Goal: Information Seeking & Learning: Learn about a topic

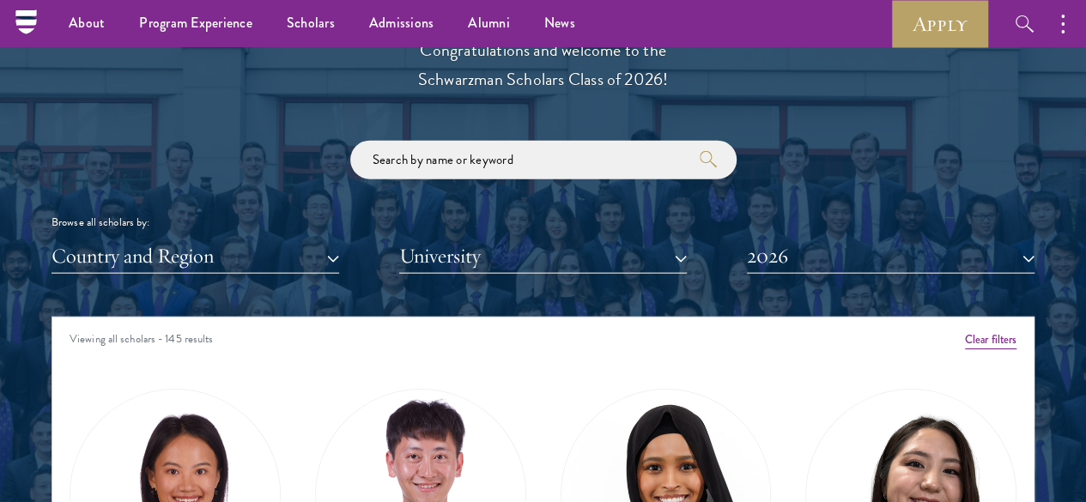
scroll to position [1889, 0]
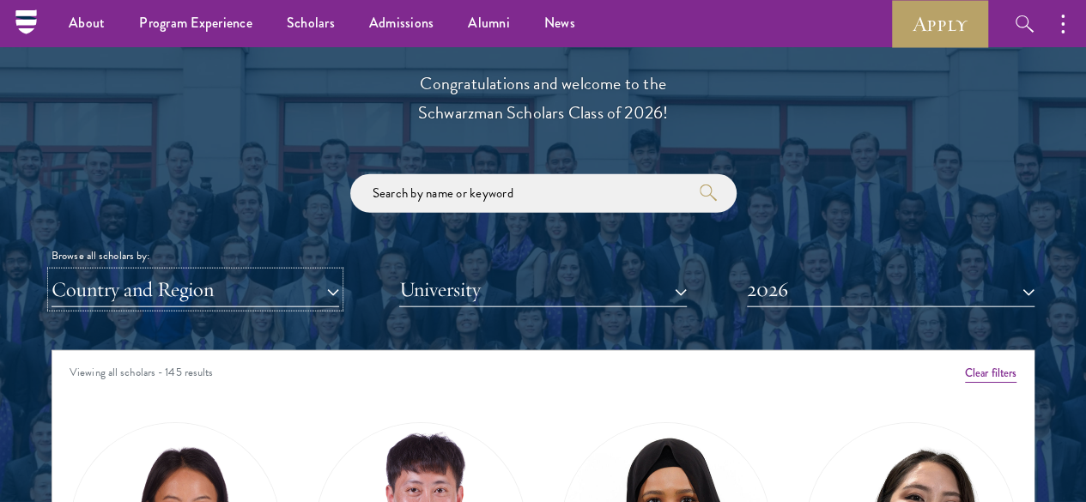
click at [298, 272] on button "Country and Region" at bounding box center [196, 289] width 288 height 35
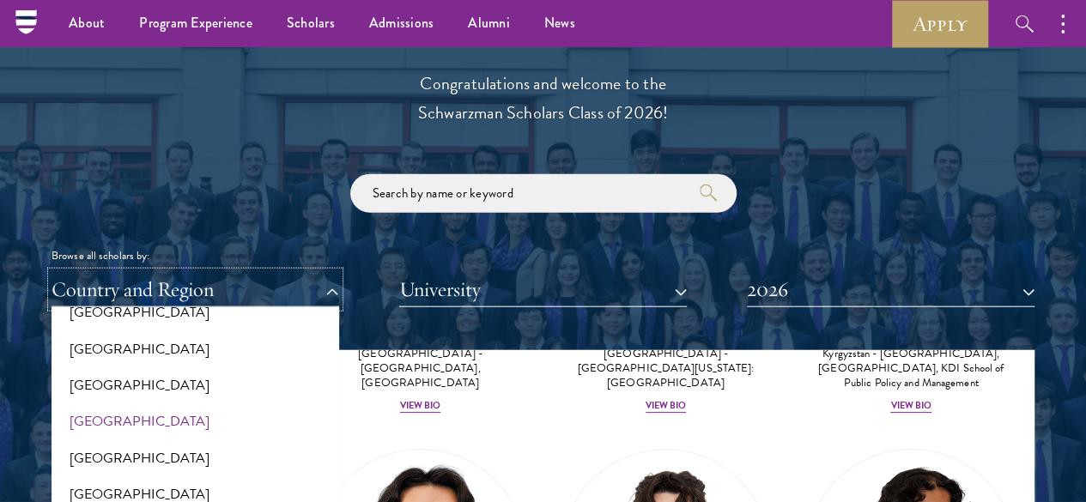
scroll to position [86, 0]
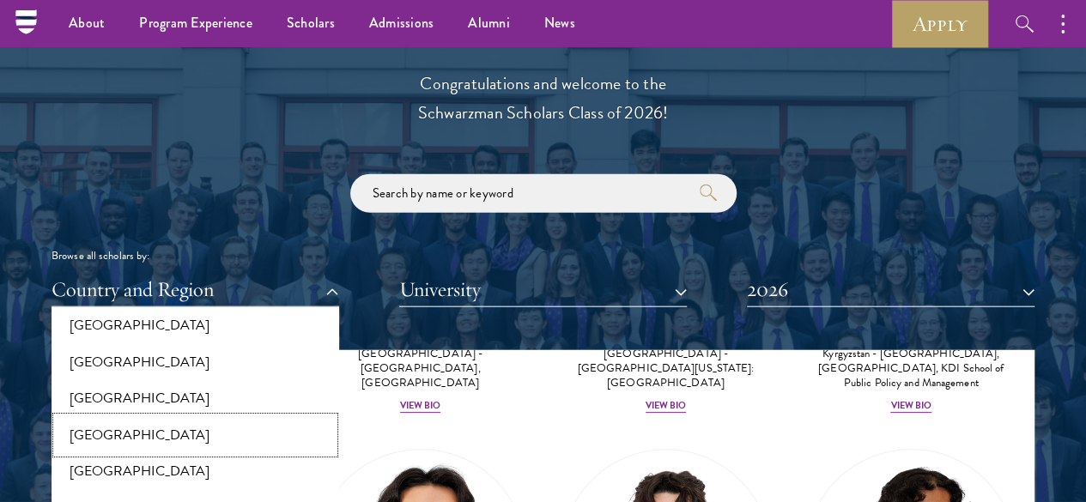
click at [194, 417] on button "[GEOGRAPHIC_DATA]" at bounding box center [195, 435] width 277 height 36
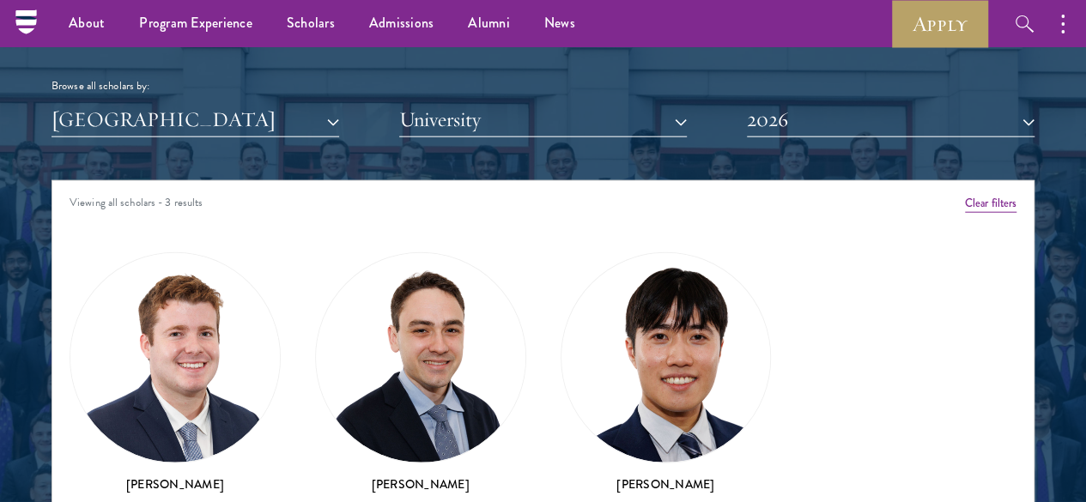
scroll to position [1975, 0]
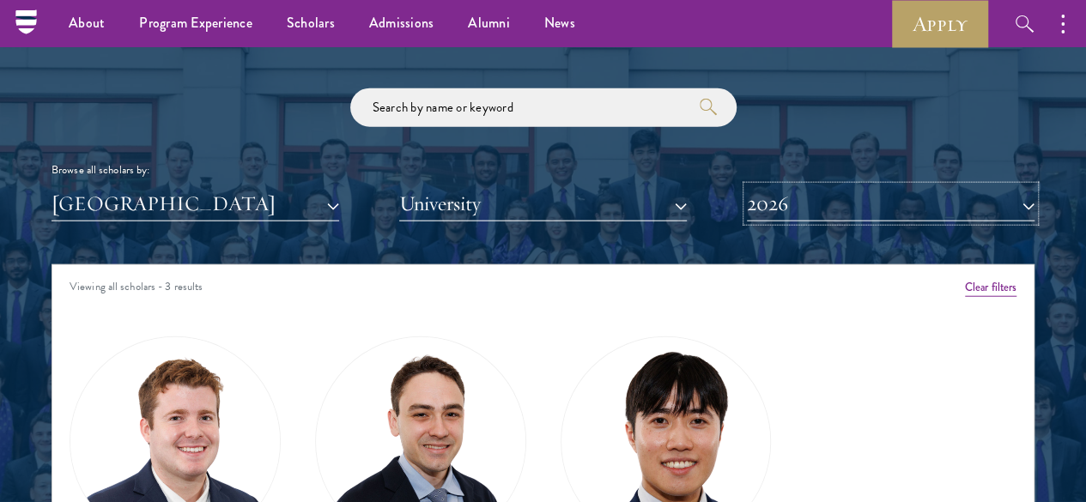
click at [874, 186] on button "2026" at bounding box center [891, 203] width 288 height 35
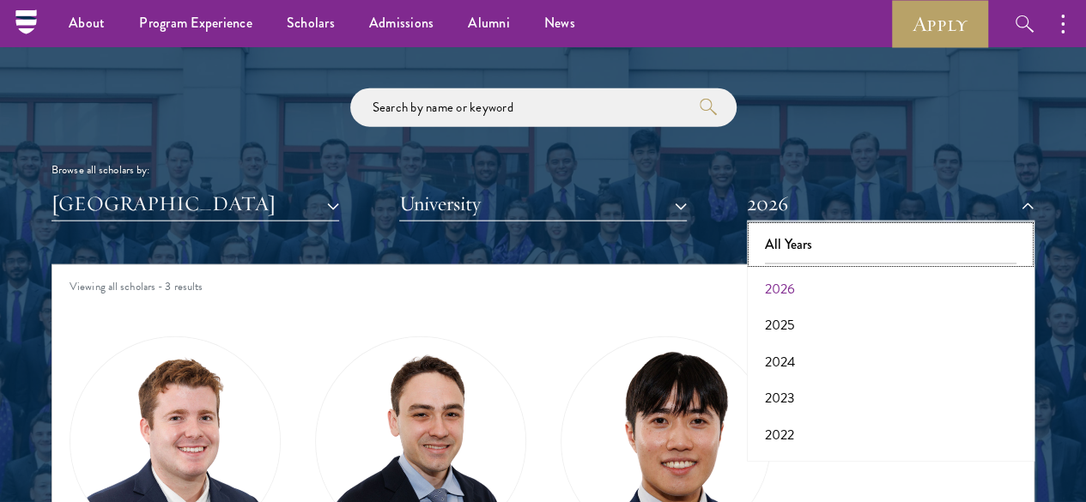
click at [817, 227] on button "All Years" at bounding box center [890, 245] width 277 height 36
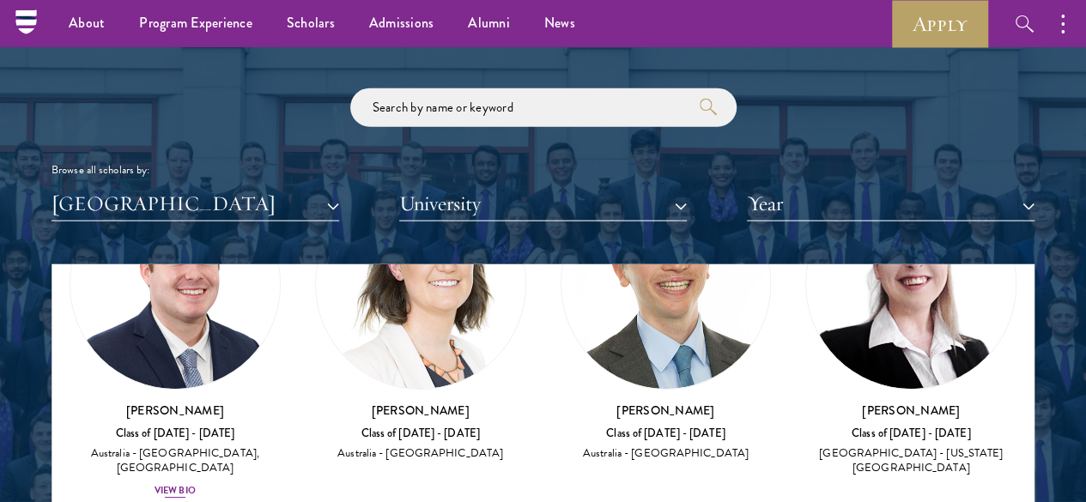
scroll to position [86, 0]
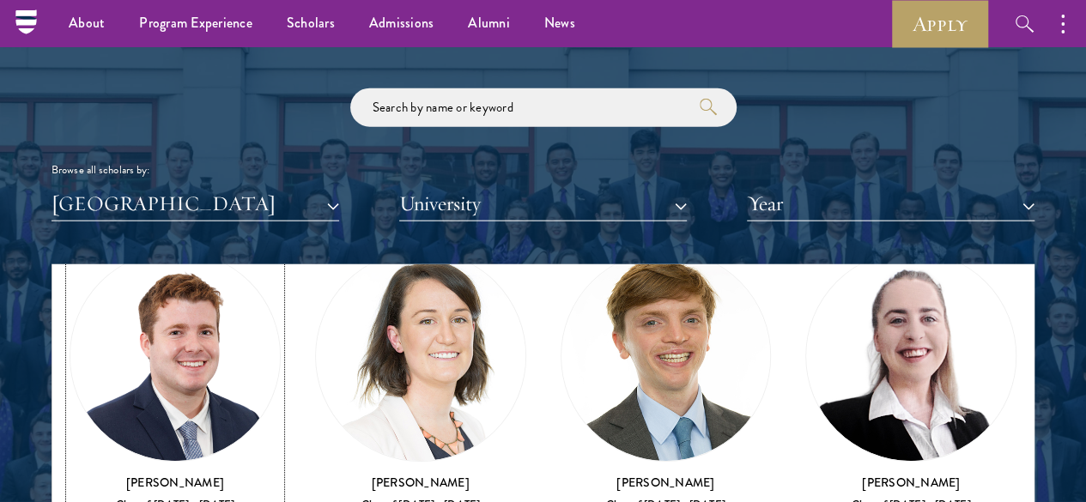
click at [208, 326] on img at bounding box center [174, 356] width 209 height 209
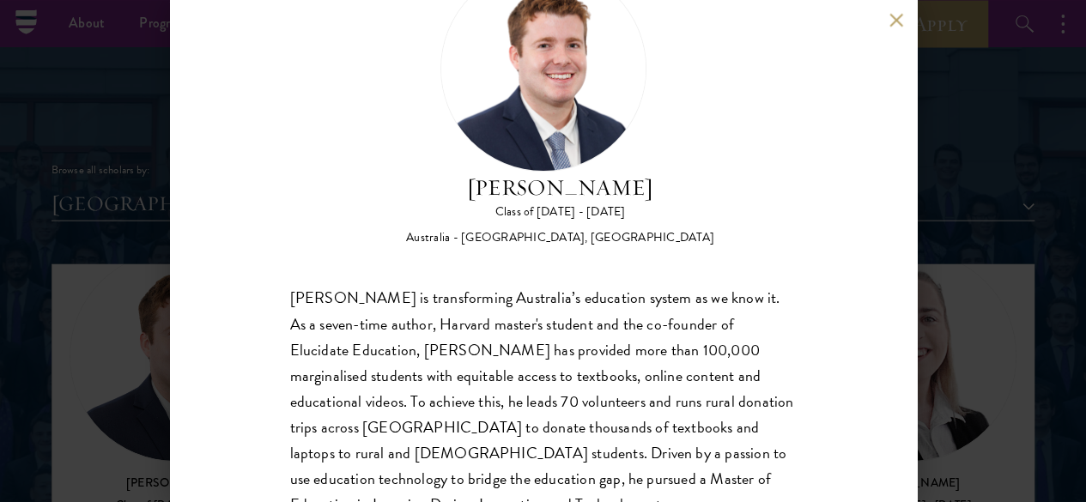
scroll to position [129, 0]
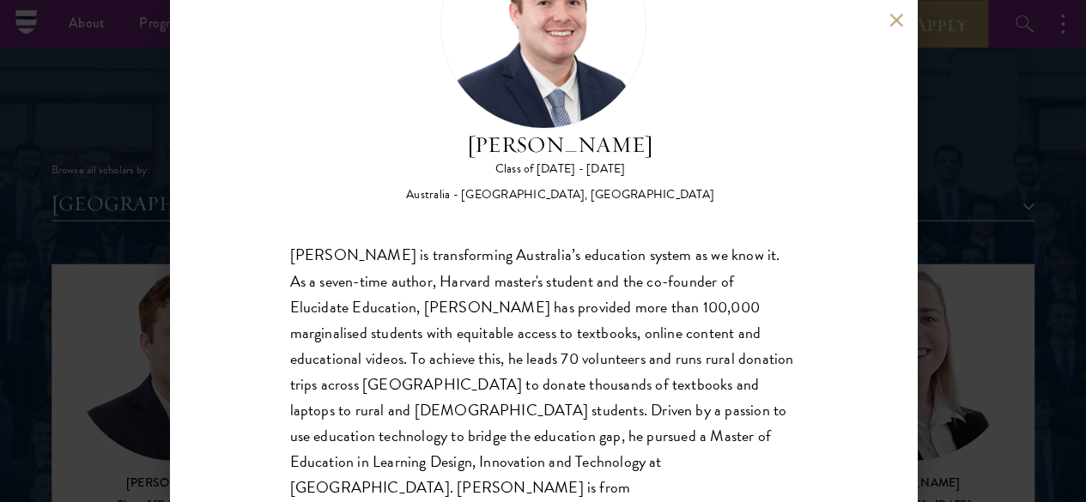
click at [888, 21] on div "[PERSON_NAME] Class of [DATE] - [DATE] [GEOGRAPHIC_DATA] - [GEOGRAPHIC_DATA], […" at bounding box center [543, 251] width 747 height 502
drag, startPoint x: 899, startPoint y: 15, endPoint x: 896, endPoint y: 23, distance: 9.2
click at [899, 14] on button at bounding box center [896, 20] width 15 height 15
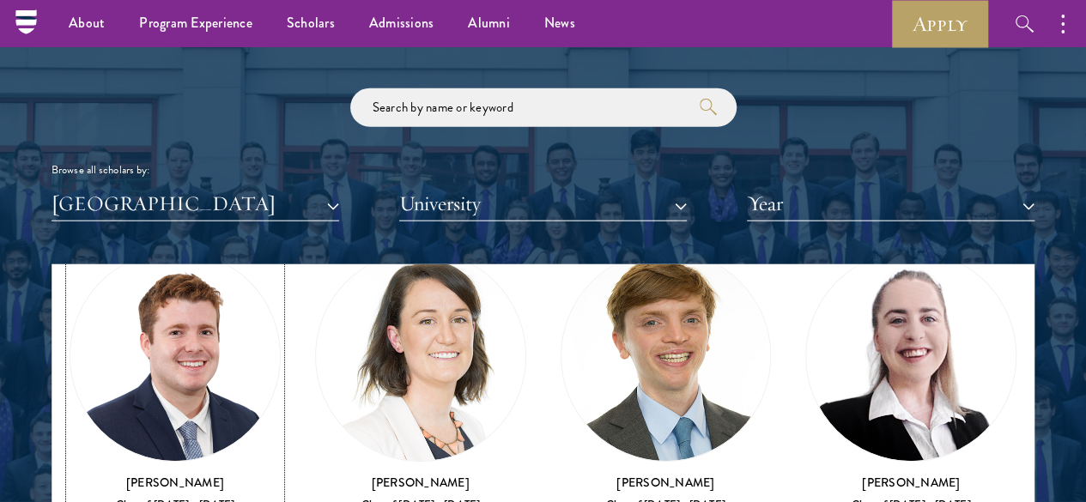
scroll to position [70, 0]
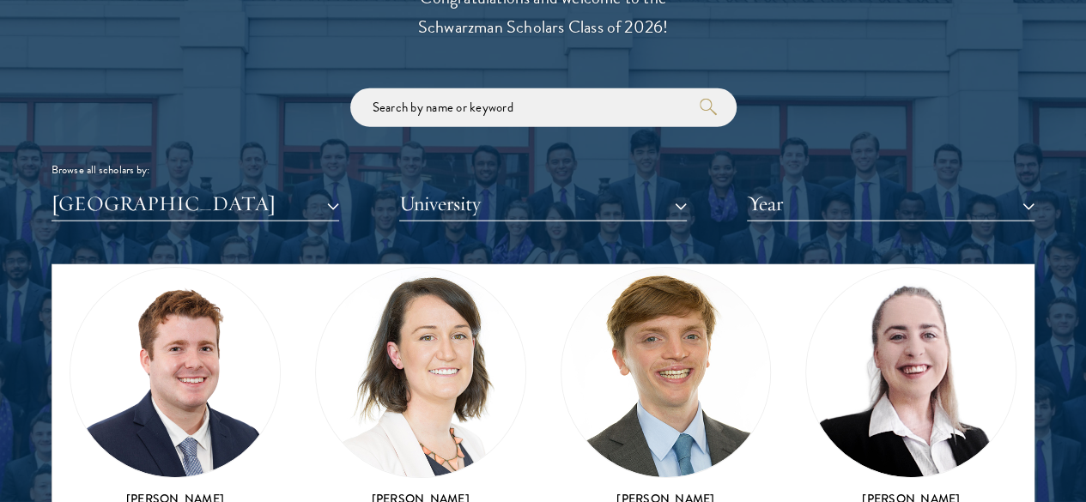
click at [379, 312] on img at bounding box center [420, 372] width 209 height 209
click at [384, 301] on img at bounding box center [420, 372] width 209 height 209
click at [561, 352] on div "[PERSON_NAME] Class of [DATE] - [DATE] [GEOGRAPHIC_DATA] - [GEOGRAPHIC_DATA]" at bounding box center [666, 409] width 211 height 284
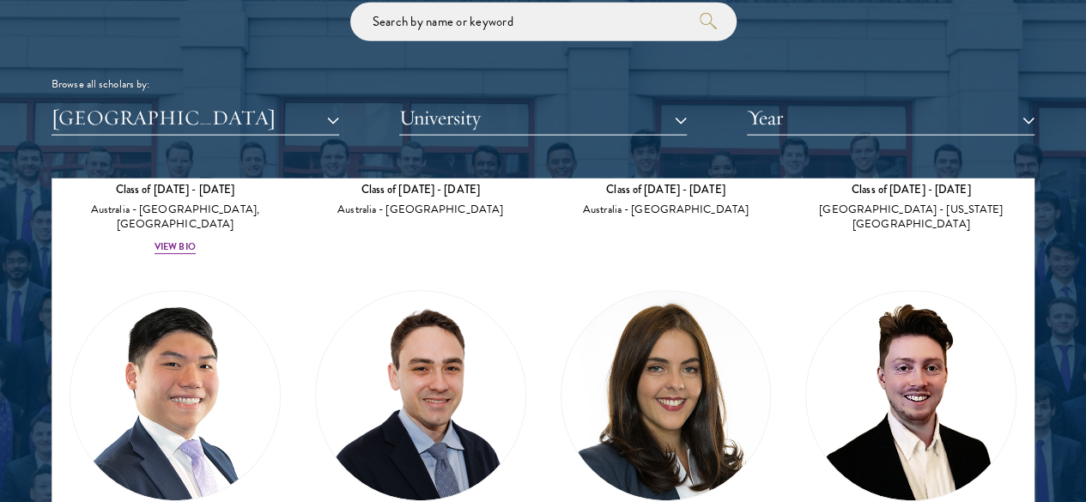
scroll to position [343, 0]
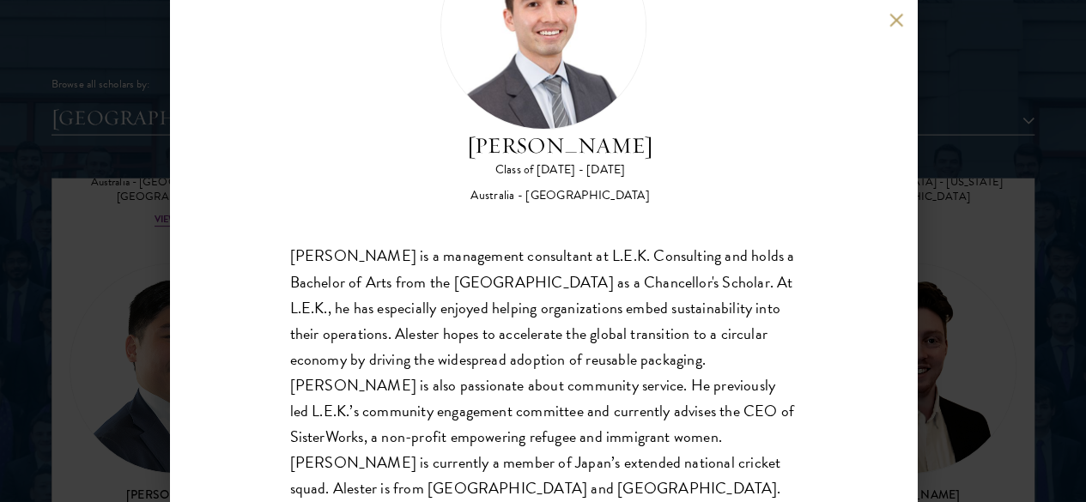
scroll to position [129, 0]
click at [891, 21] on button at bounding box center [896, 20] width 15 height 15
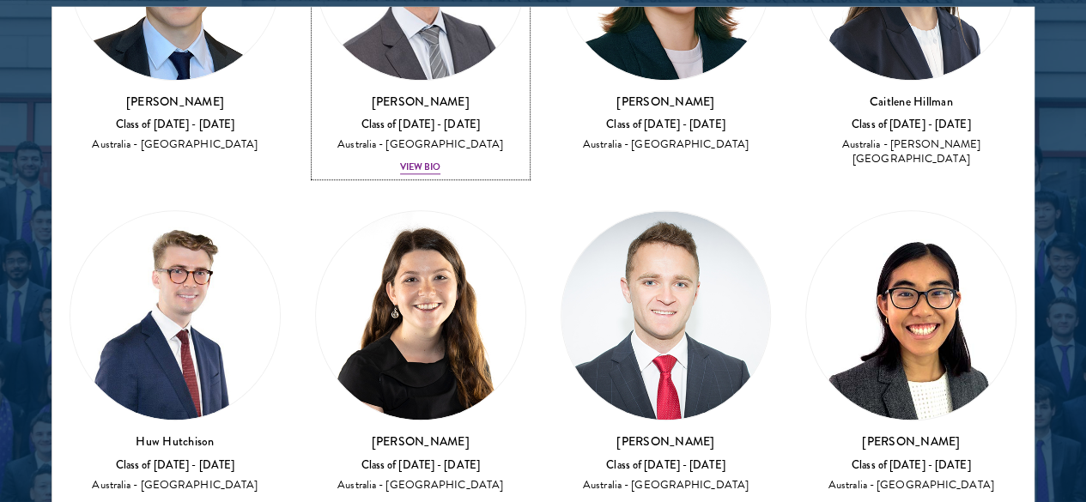
scroll to position [944, 0]
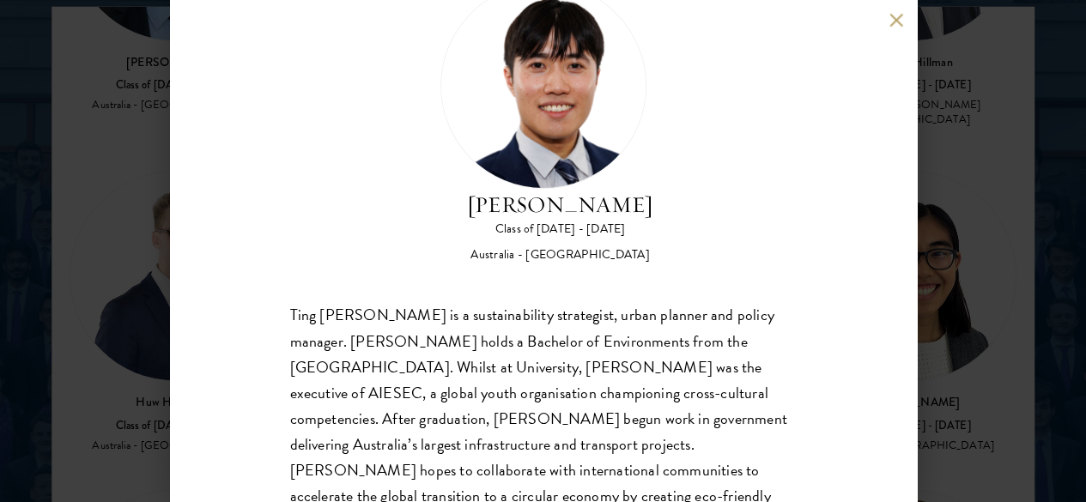
scroll to position [157, 0]
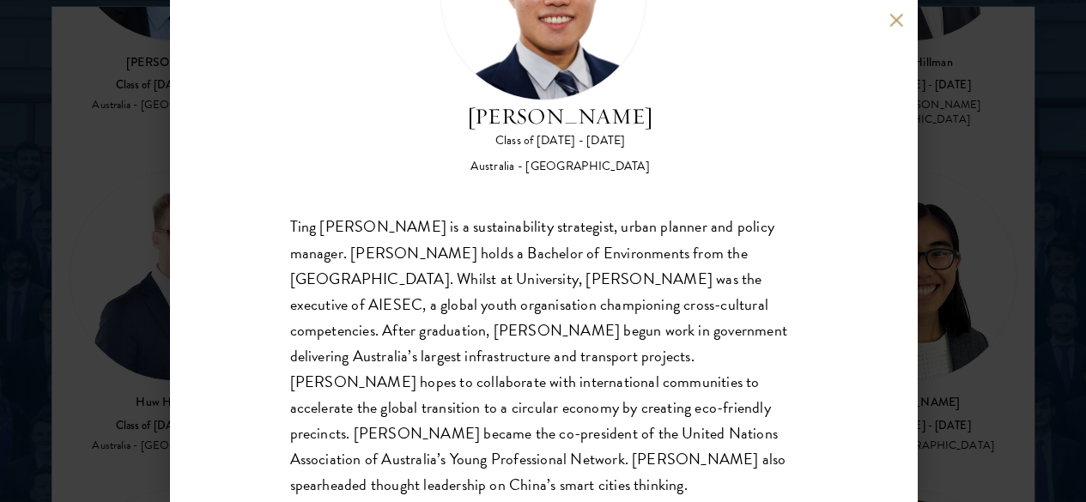
click at [898, 20] on button at bounding box center [896, 20] width 15 height 15
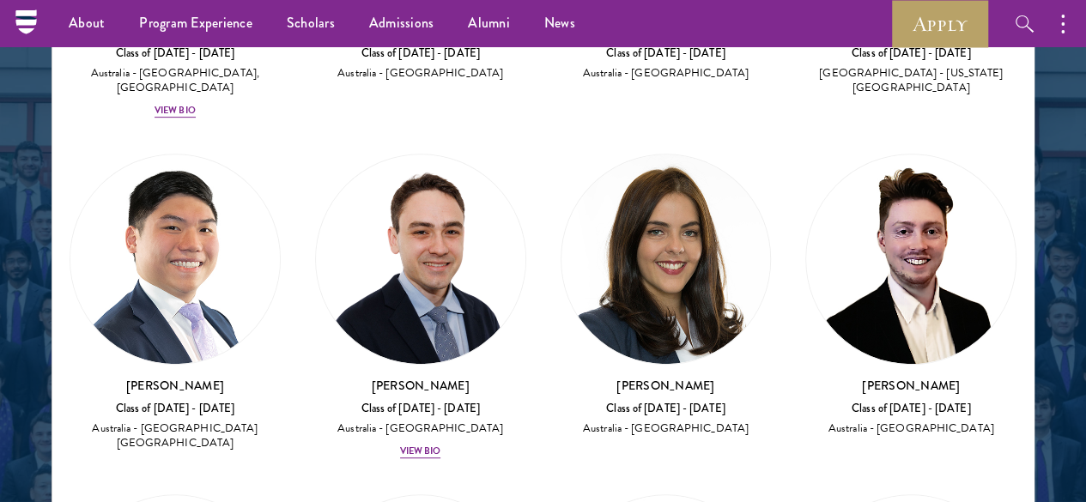
scroll to position [288, 0]
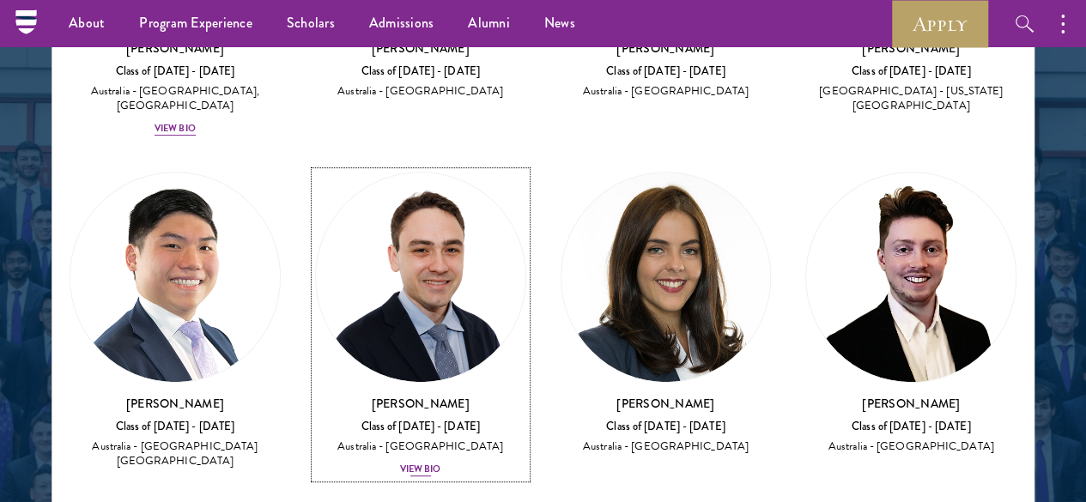
click at [400, 463] on div "View Bio" at bounding box center [420, 470] width 41 height 14
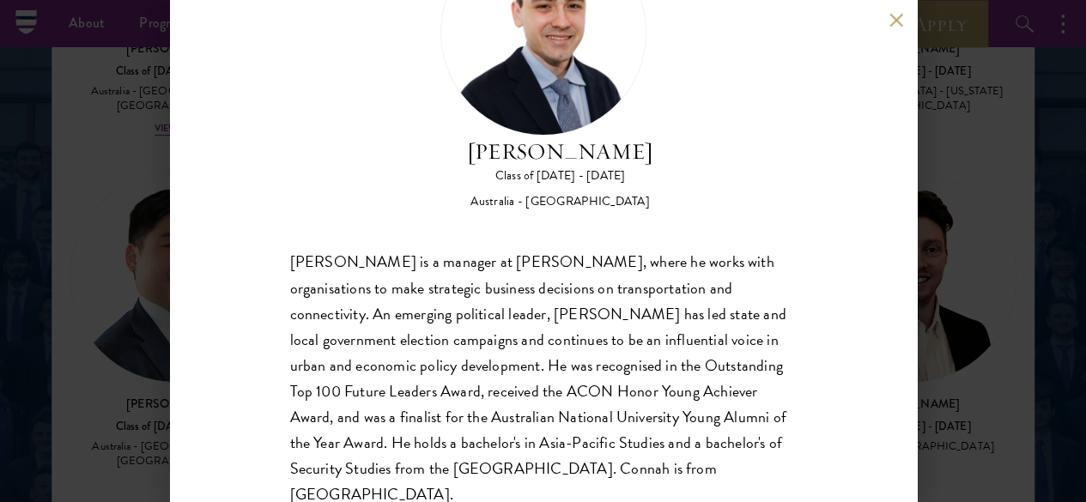
scroll to position [129, 0]
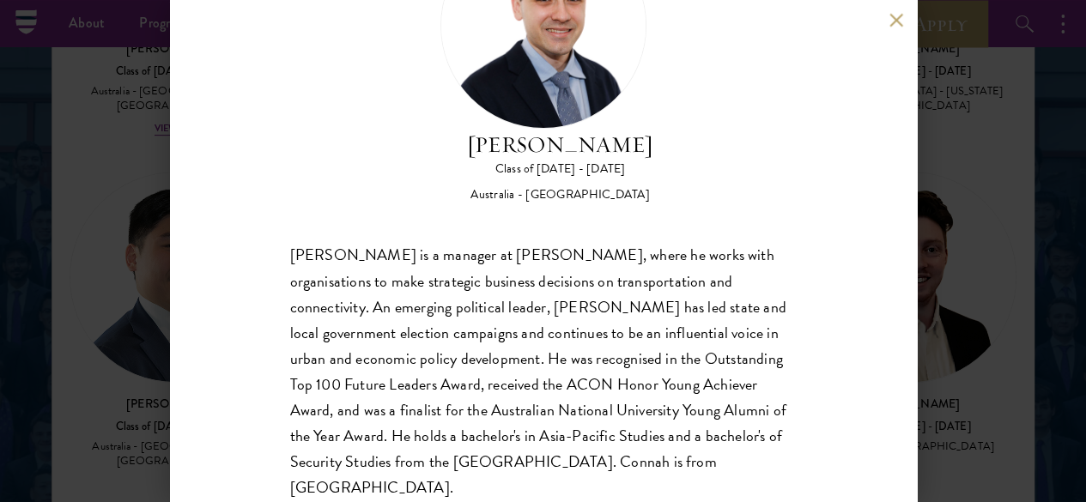
click at [519, 329] on div "[PERSON_NAME] is a manager at [PERSON_NAME], where he works with organisations …" at bounding box center [543, 372] width 507 height 258
click at [898, 21] on button at bounding box center [896, 20] width 15 height 15
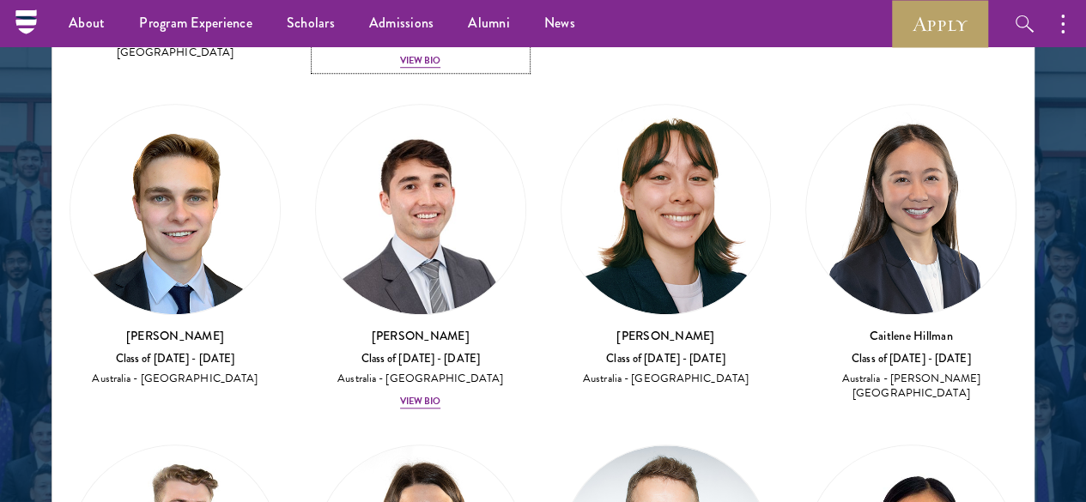
scroll to position [803, 0]
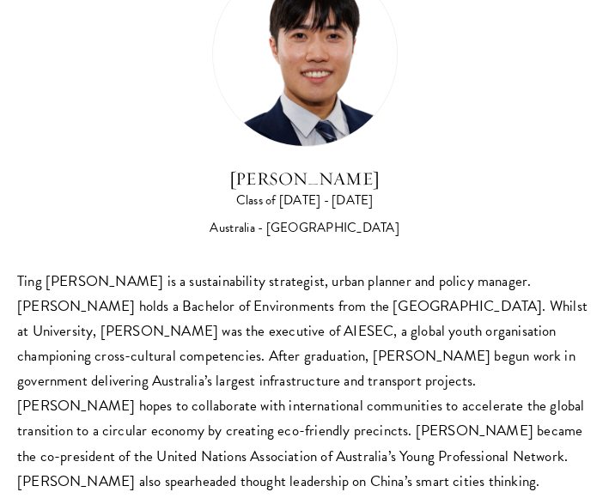
scroll to position [155, 0]
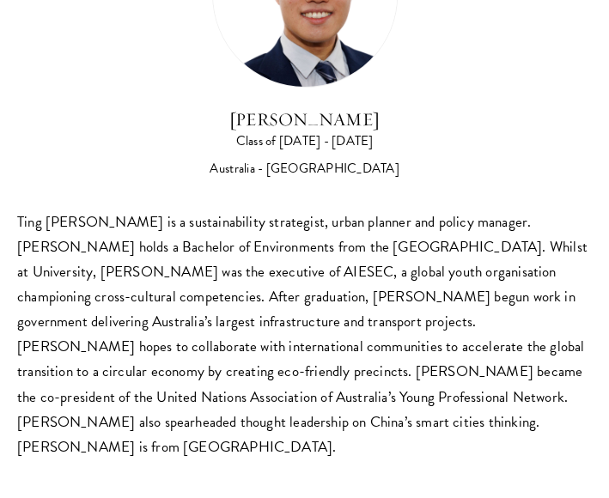
click at [450, 231] on div "Ting [PERSON_NAME] is a sustainability strategist, urban planner and policy man…" at bounding box center [304, 334] width 574 height 250
click at [187, 212] on div "Ting [PERSON_NAME] is a sustainability strategist, urban planner and policy man…" at bounding box center [304, 334] width 574 height 250
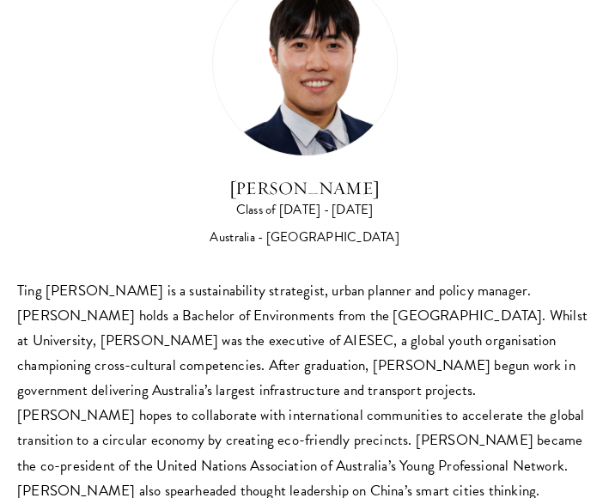
scroll to position [0, 0]
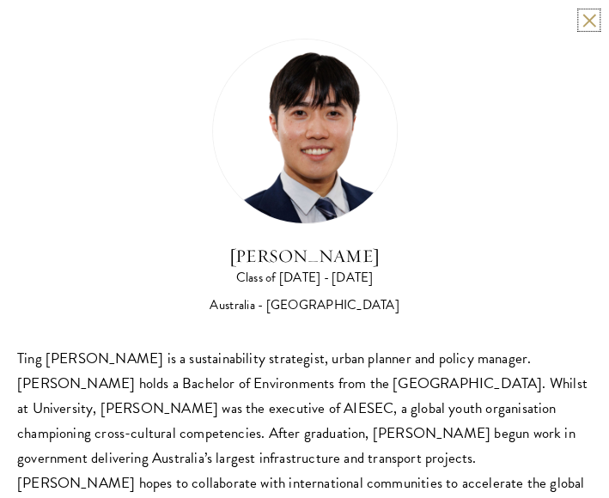
click at [581, 16] on button at bounding box center [588, 20] width 15 height 15
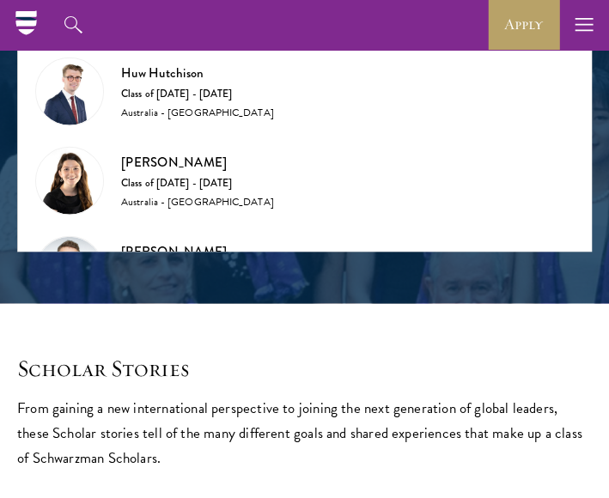
scroll to position [565, 0]
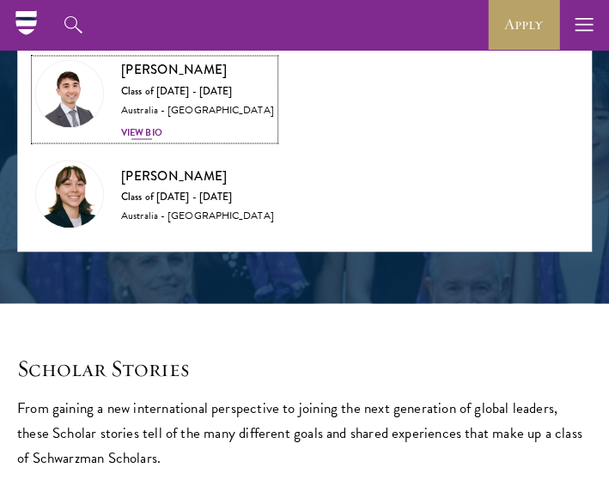
click at [162, 139] on div "View Bio" at bounding box center [141, 132] width 41 height 14
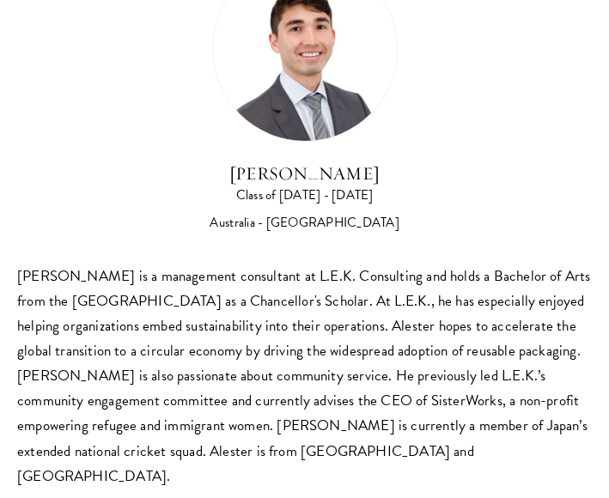
scroll to position [155, 0]
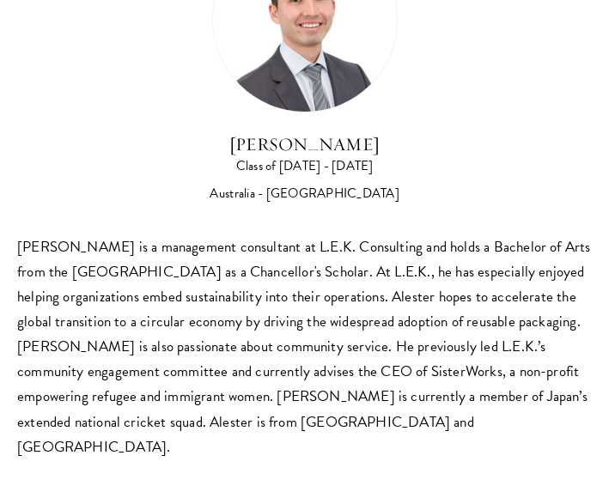
click at [429, 245] on div "[PERSON_NAME] is a management consultant at L.E.K. Consulting and holds a Bache…" at bounding box center [304, 346] width 574 height 225
click at [452, 234] on div "[PERSON_NAME] is a management consultant at L.E.K. Consulting and holds a Bache…" at bounding box center [304, 346] width 574 height 225
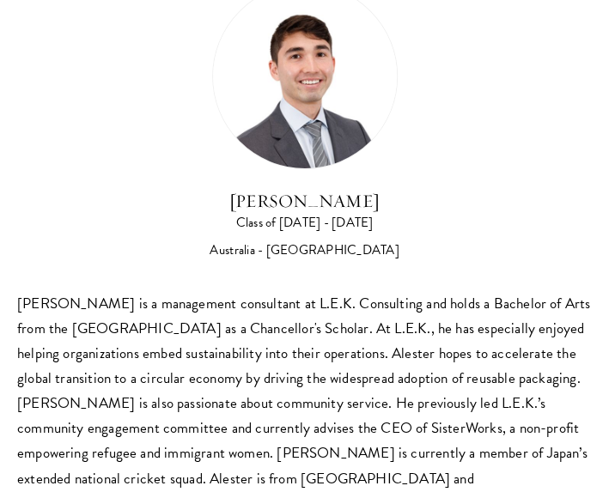
scroll to position [0, 0]
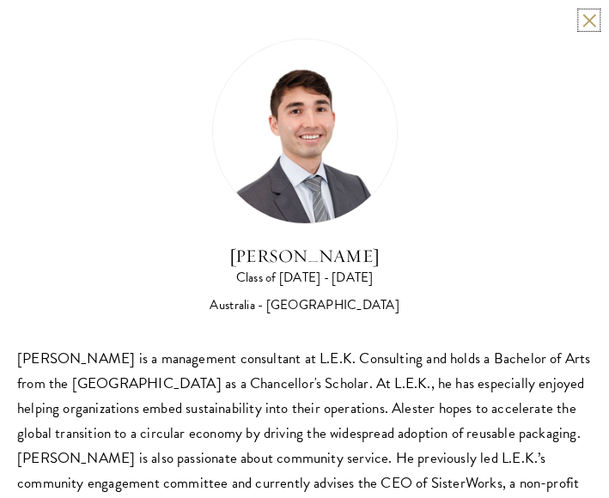
click at [581, 23] on button at bounding box center [588, 20] width 15 height 15
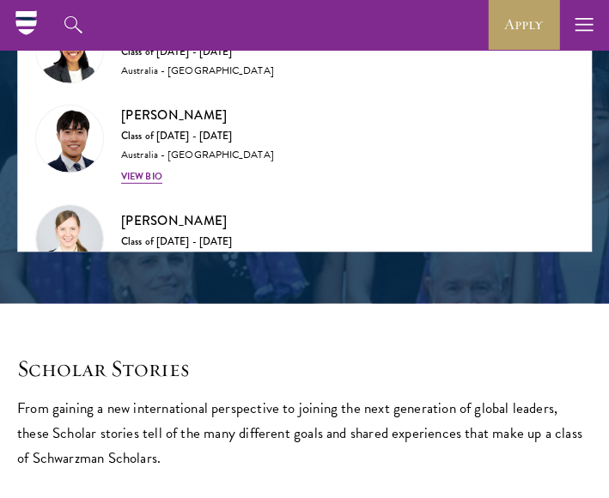
scroll to position [993, 0]
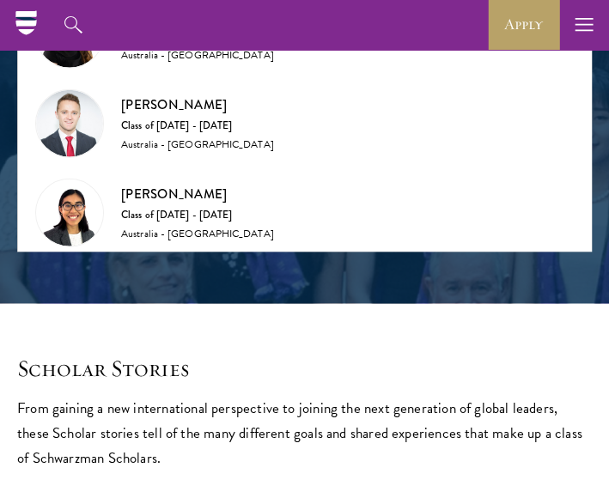
click at [121, 332] on div "View Bio" at bounding box center [141, 339] width 41 height 14
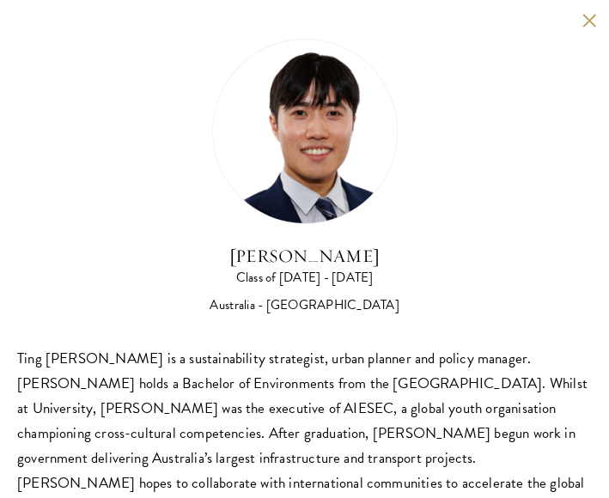
scroll to position [155, 0]
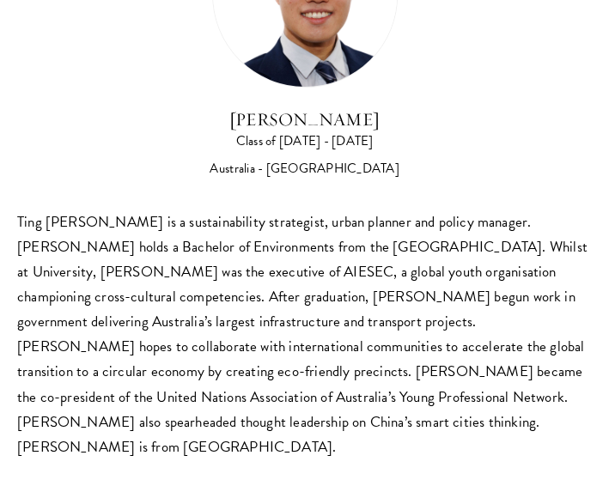
drag, startPoint x: 467, startPoint y: 83, endPoint x: 513, endPoint y: 9, distance: 86.7
click at [467, 83] on div "[PERSON_NAME] Class of [DATE] - [DATE] [GEOGRAPHIC_DATA] - [GEOGRAPHIC_DATA]" at bounding box center [304, 40] width 574 height 277
